Goal: Go to known website: Access a specific website the user already knows

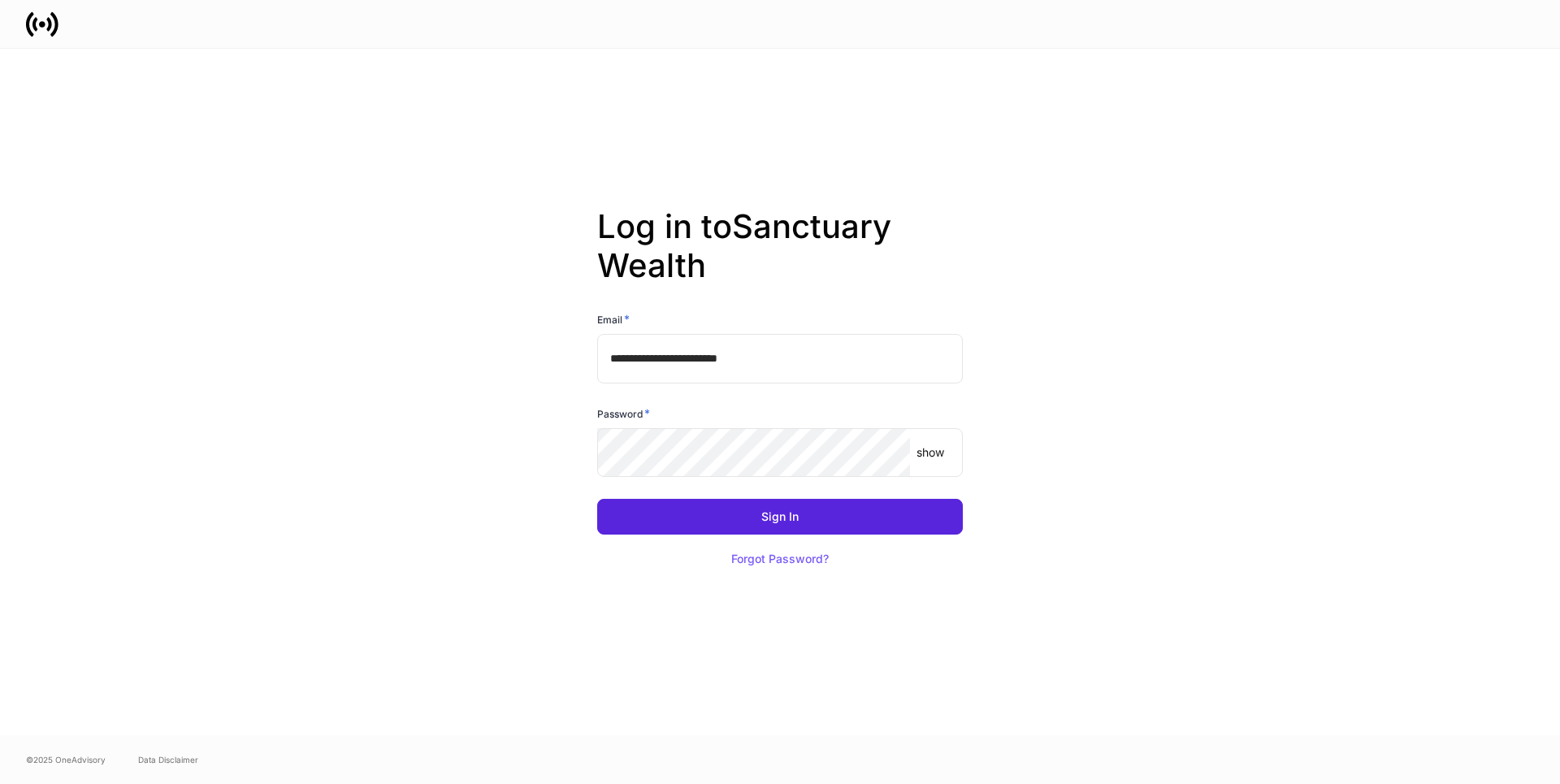
click at [806, 358] on input "**********" at bounding box center [780, 358] width 366 height 48
type input "**********"
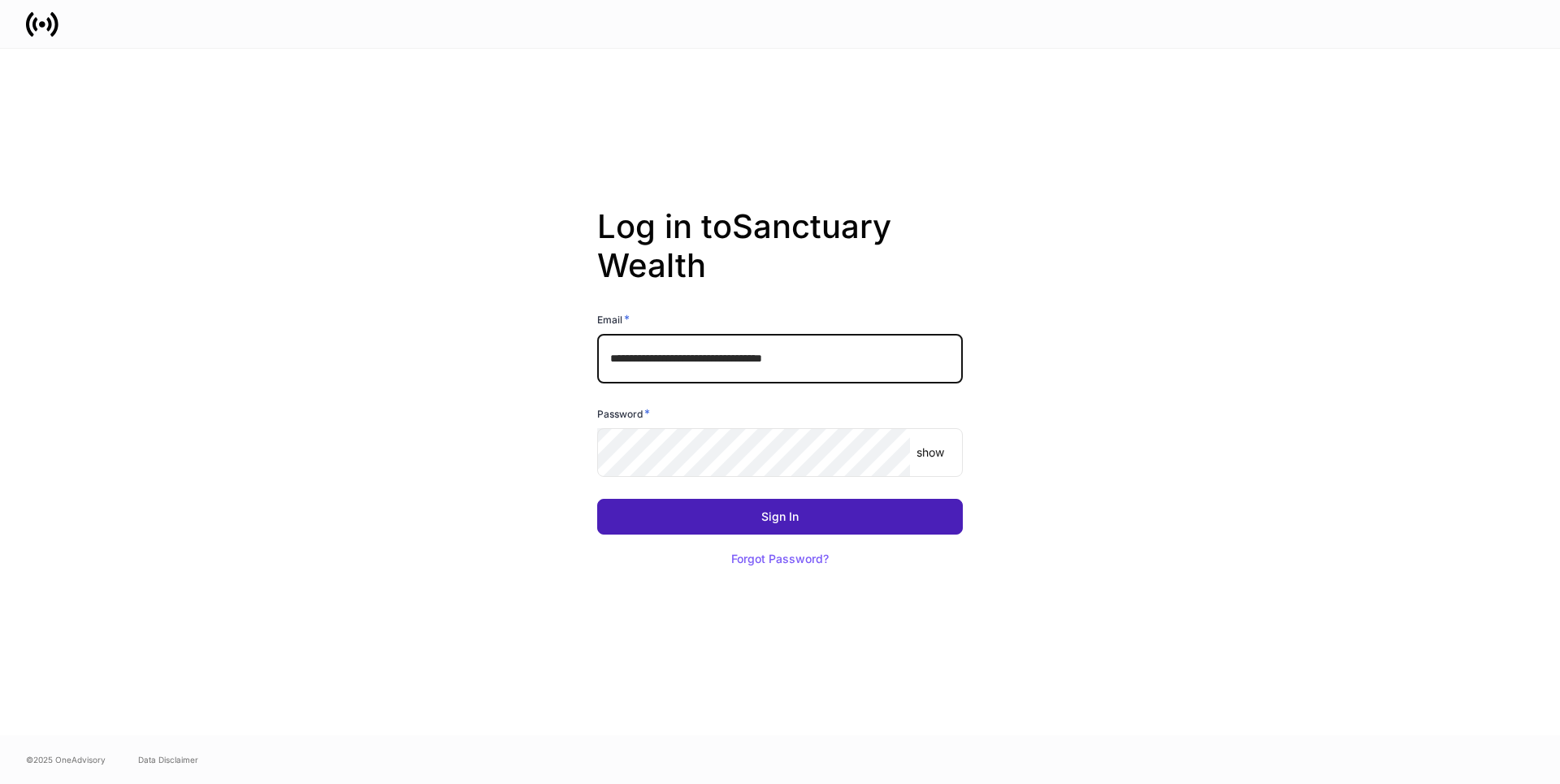
click at [737, 522] on button "Sign In" at bounding box center [780, 517] width 366 height 36
